Goal: Task Accomplishment & Management: Use online tool/utility

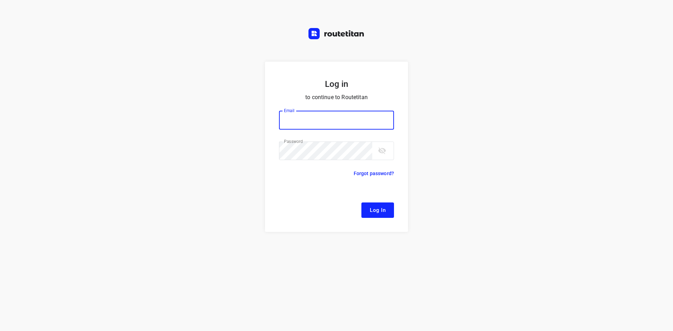
type input "[EMAIL_ADDRESS][DOMAIN_NAME]"
click at [380, 216] on button "Log In" at bounding box center [377, 210] width 33 height 15
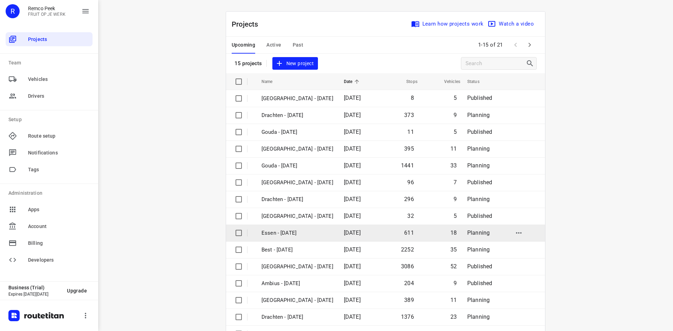
scroll to position [23, 0]
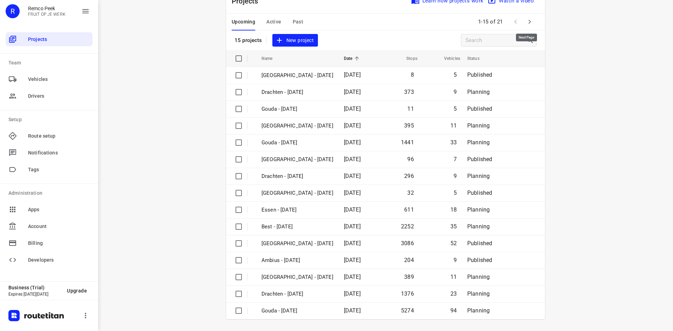
click at [526, 26] on icon "button" at bounding box center [529, 22] width 8 height 8
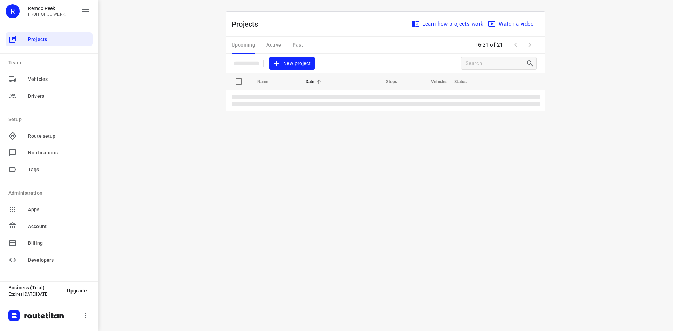
scroll to position [0, 0]
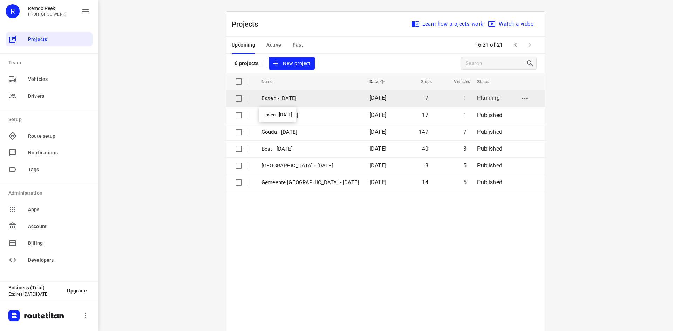
click at [313, 96] on p "Essen - [DATE]" at bounding box center [309, 99] width 97 height 8
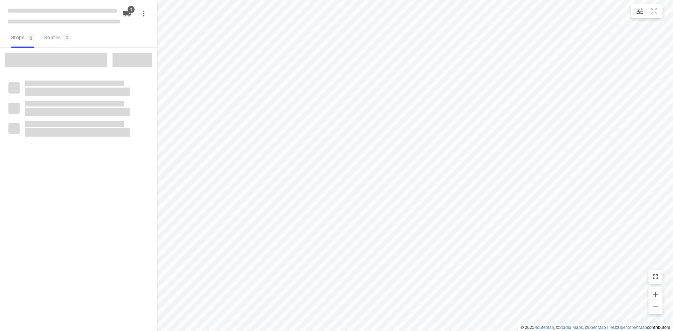
checkbox input "true"
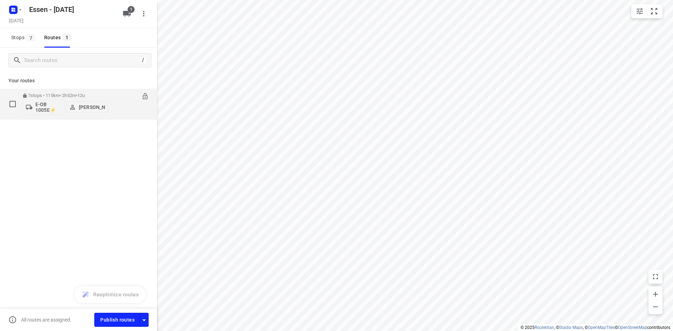
click at [128, 109] on div "07:30-10:22" at bounding box center [131, 106] width 35 height 26
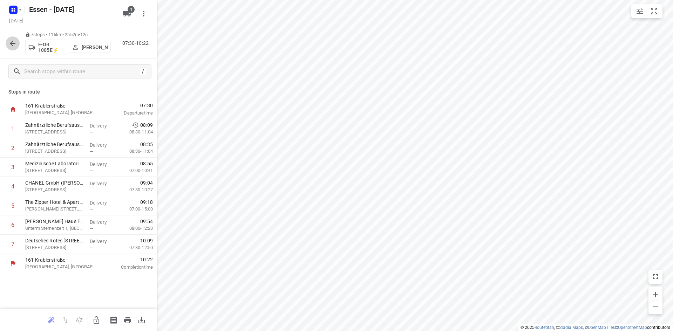
click at [15, 42] on icon "button" at bounding box center [12, 43] width 8 height 8
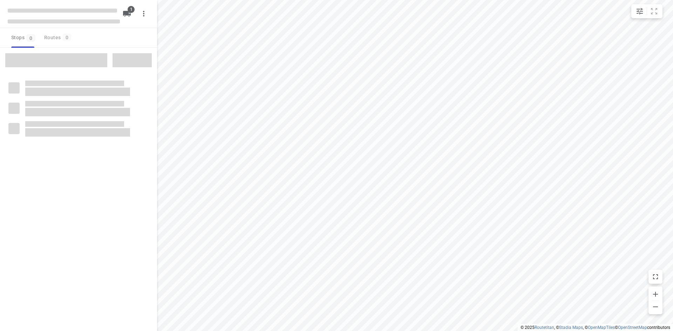
checkbox input "true"
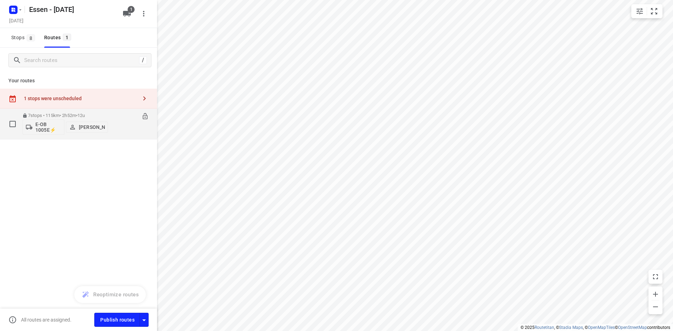
click at [135, 121] on div "07:30-10:22" at bounding box center [131, 126] width 35 height 26
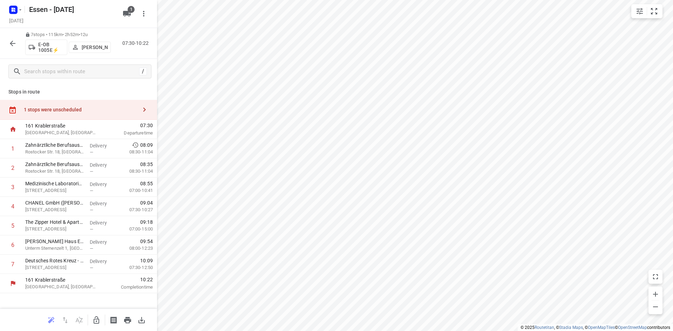
click at [109, 109] on div "1 stops were unscheduled" at bounding box center [81, 110] width 114 height 6
click at [92, 323] on icon "button" at bounding box center [96, 320] width 8 height 8
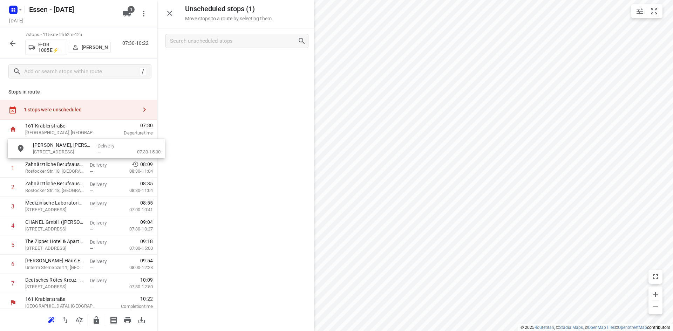
drag, startPoint x: 207, startPoint y: 73, endPoint x: 62, endPoint y: 152, distance: 165.0
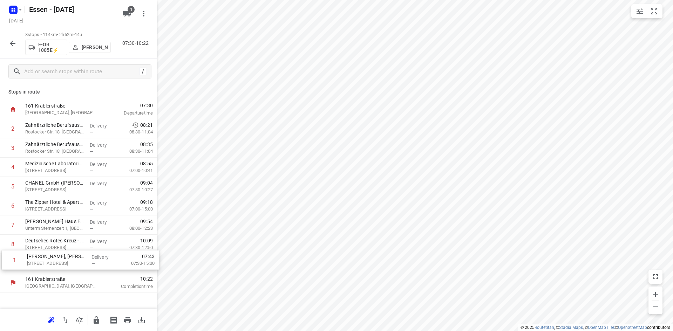
drag, startPoint x: 64, startPoint y: 132, endPoint x: 66, endPoint y: 266, distance: 133.5
click at [66, 266] on div "1 Kümmerlein, Simon & Partner Rechtsanwälte mbB(Anna Reimann) Messeallee 2, Ess…" at bounding box center [78, 196] width 157 height 154
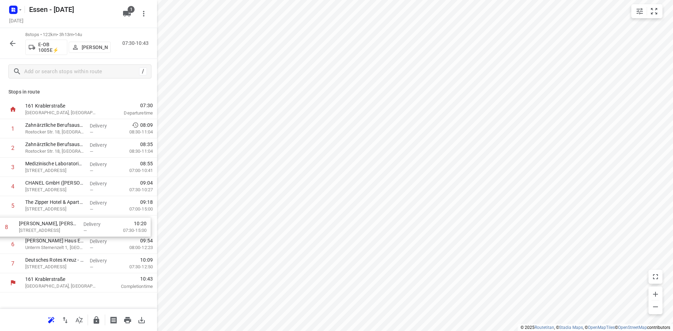
drag, startPoint x: 75, startPoint y: 265, endPoint x: 67, endPoint y: 226, distance: 39.3
click at [67, 226] on div "1 Zahnärztliche Berufsausübungsgemeinschaft Dr. Dann & Kollegen(D. Hallen) Rost…" at bounding box center [78, 196] width 157 height 154
click at [98, 319] on icon "button" at bounding box center [97, 319] width 6 height 7
click at [13, 38] on button "button" at bounding box center [13, 43] width 14 height 14
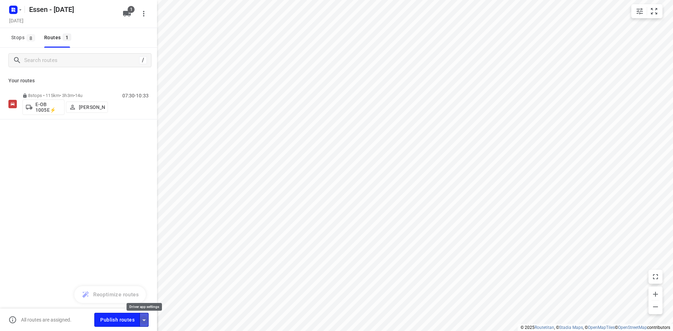
click at [146, 319] on icon "button" at bounding box center [144, 320] width 8 height 8
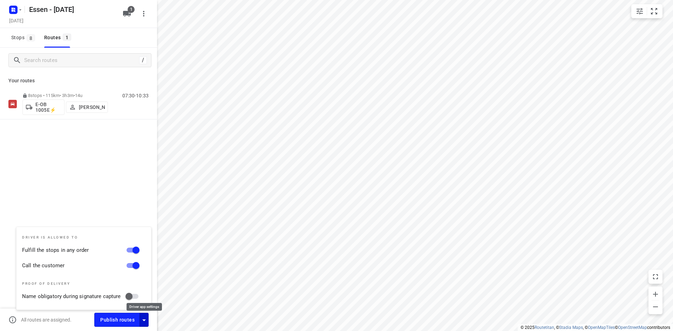
click at [144, 319] on icon "button" at bounding box center [144, 320] width 8 height 8
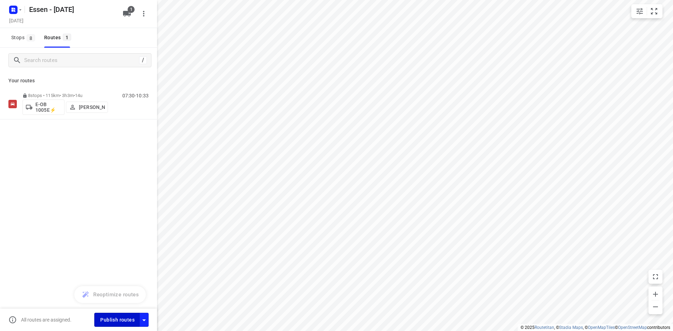
click at [117, 321] on span "Publish routes" at bounding box center [117, 320] width 34 height 9
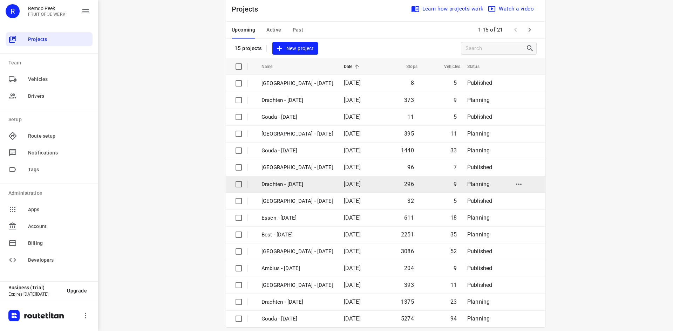
scroll to position [23, 0]
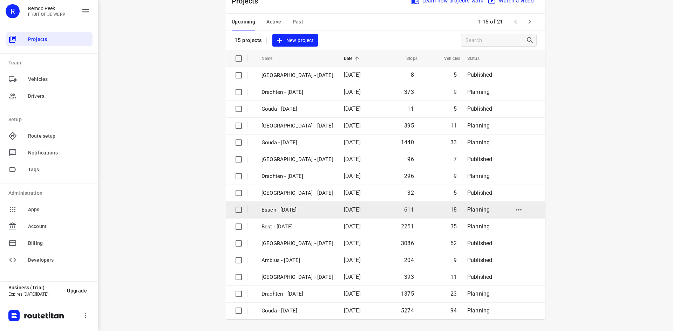
click at [302, 210] on p "Essen - Monday" at bounding box center [297, 210] width 72 height 8
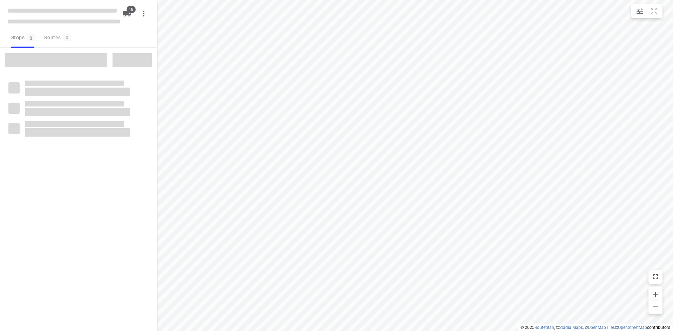
checkbox input "true"
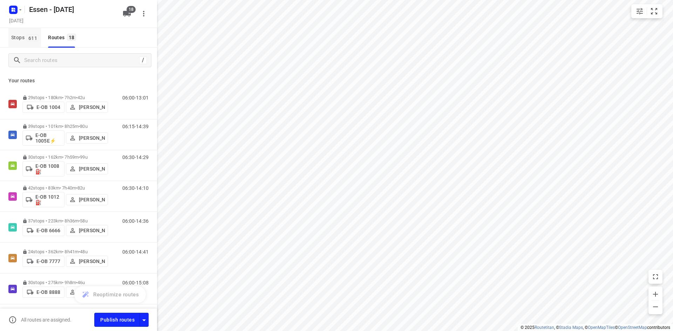
click at [26, 34] on span "Stops 611" at bounding box center [26, 37] width 30 height 9
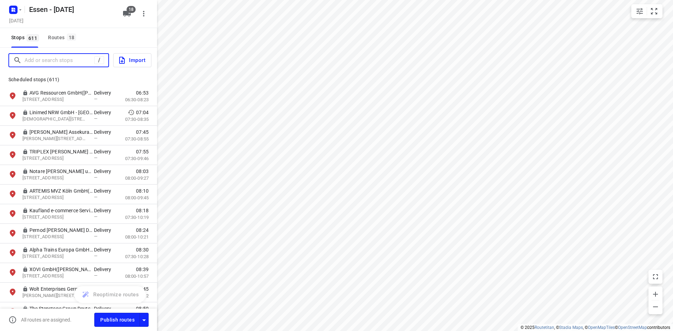
click at [55, 60] on input "Add or search stops" at bounding box center [60, 60] width 70 height 11
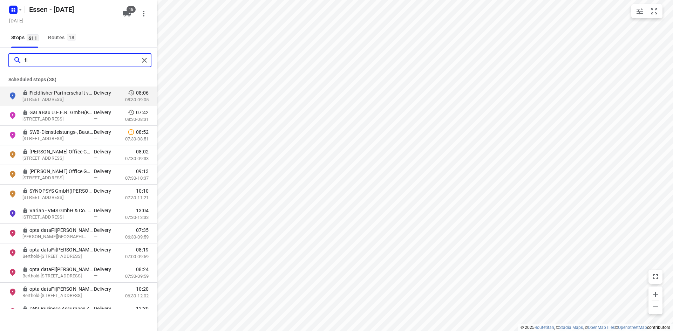
type input "f"
type input "d"
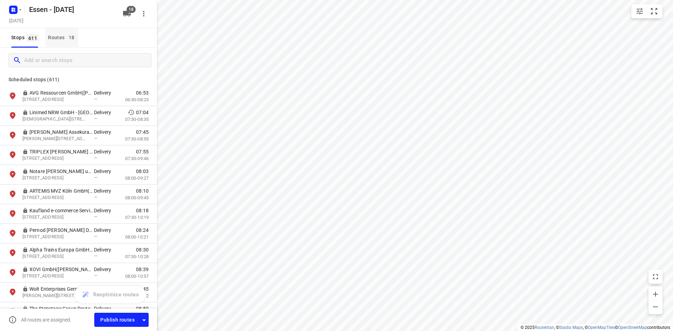
click at [59, 33] on button "Routes 18" at bounding box center [61, 38] width 33 height 20
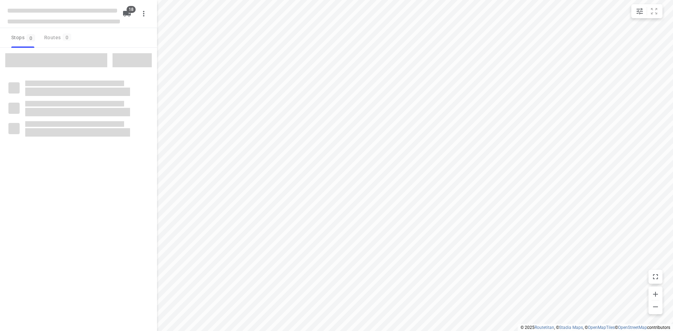
checkbox input "true"
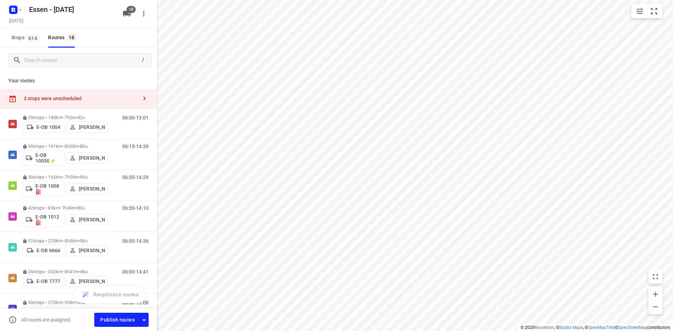
click at [107, 102] on div "3 stops were unscheduled" at bounding box center [78, 99] width 157 height 20
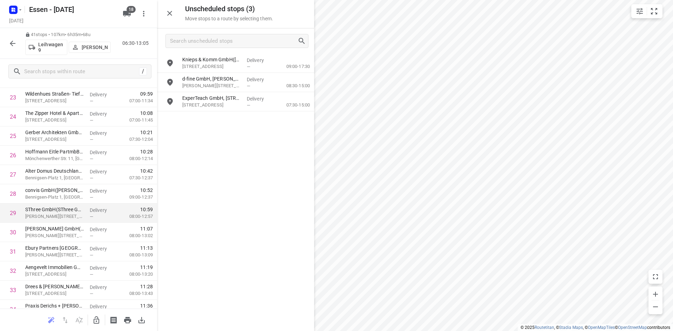
scroll to position [491, 0]
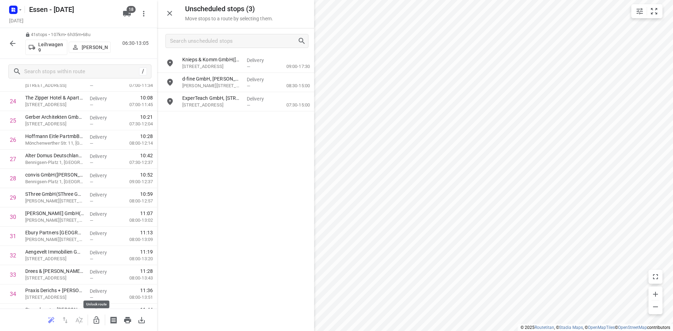
click at [97, 319] on icon "button" at bounding box center [97, 319] width 6 height 7
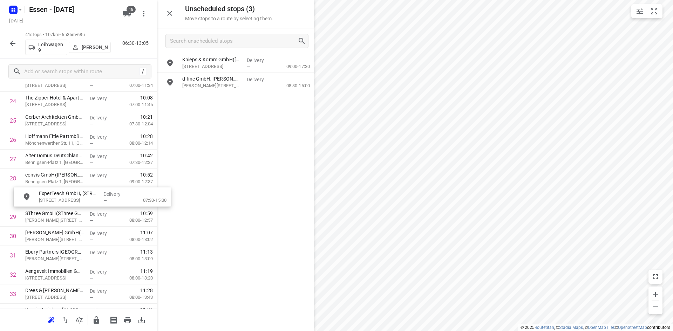
drag, startPoint x: 212, startPoint y: 109, endPoint x: 68, endPoint y: 206, distance: 174.5
click at [99, 322] on icon "button" at bounding box center [97, 319] width 6 height 7
click at [10, 41] on icon "button" at bounding box center [12, 43] width 8 height 8
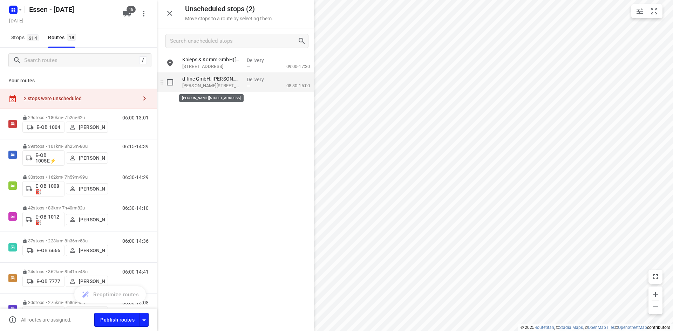
click at [213, 87] on p "Gustaf-Gründgens-Platz 5, Düsseldorf" at bounding box center [211, 85] width 59 height 7
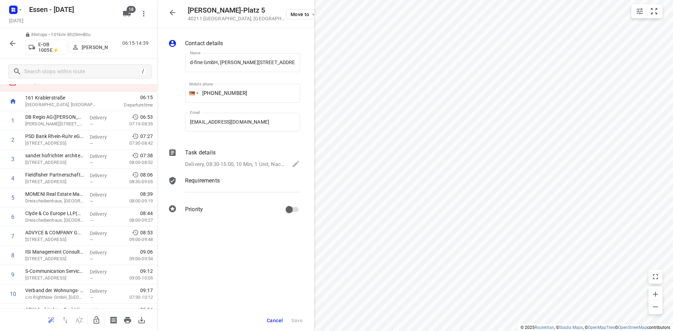
scroll to position [35, 0]
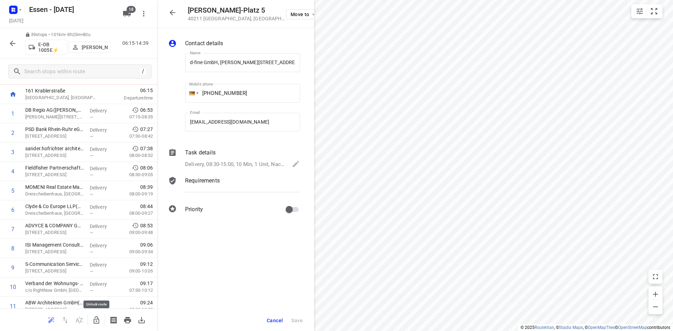
click at [96, 319] on icon "button" at bounding box center [97, 319] width 6 height 7
click at [176, 13] on icon "button" at bounding box center [172, 12] width 8 height 8
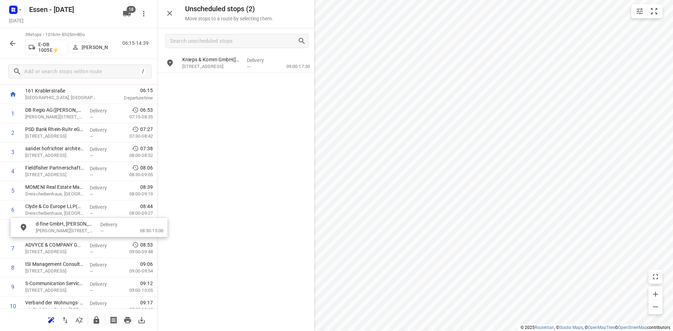
drag, startPoint x: 219, startPoint y: 83, endPoint x: 71, endPoint y: 232, distance: 210.1
click at [98, 323] on icon "button" at bounding box center [97, 319] width 6 height 7
click at [17, 41] on button "button" at bounding box center [13, 43] width 14 height 14
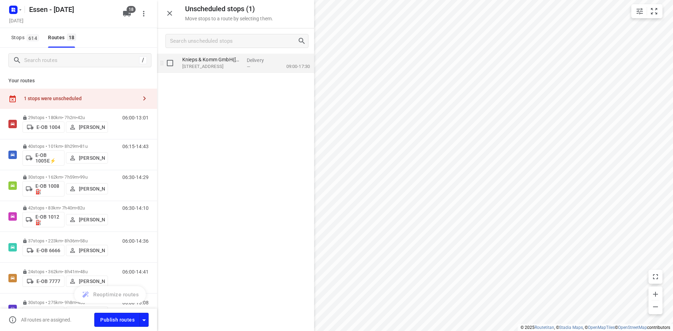
click at [211, 66] on p "Am Lichtbogen 42, Essen" at bounding box center [211, 66] width 59 height 7
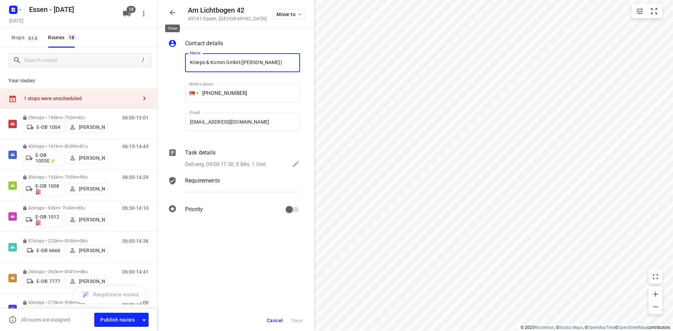
click at [175, 11] on icon "button" at bounding box center [172, 12] width 8 height 8
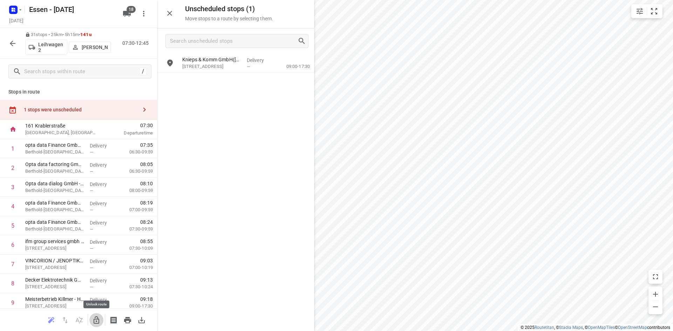
click at [96, 321] on icon "button" at bounding box center [97, 319] width 6 height 7
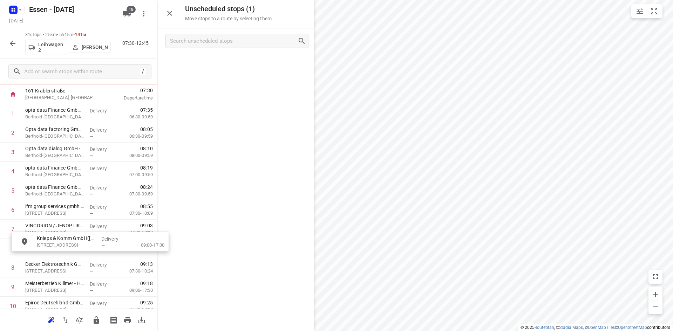
drag, startPoint x: 212, startPoint y: 64, endPoint x: 64, endPoint y: 246, distance: 234.7
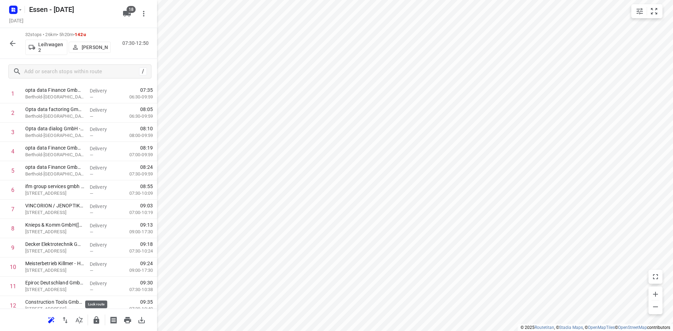
click at [97, 322] on icon "button" at bounding box center [97, 319] width 6 height 7
click at [11, 42] on icon "button" at bounding box center [12, 43] width 8 height 8
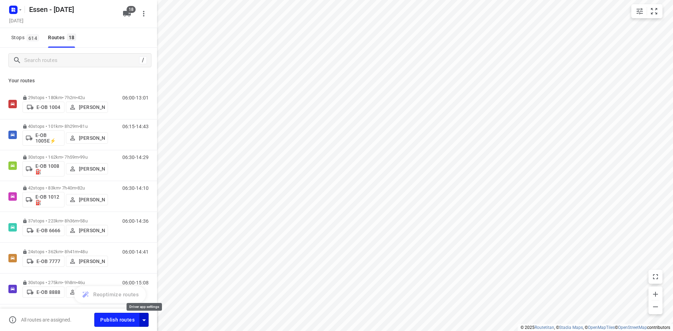
click at [147, 320] on icon "button" at bounding box center [144, 320] width 8 height 8
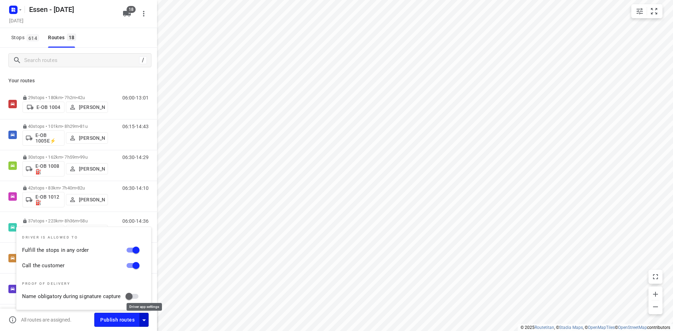
click at [147, 320] on icon "button" at bounding box center [144, 320] width 8 height 8
